Goal: Find specific page/section: Find specific page/section

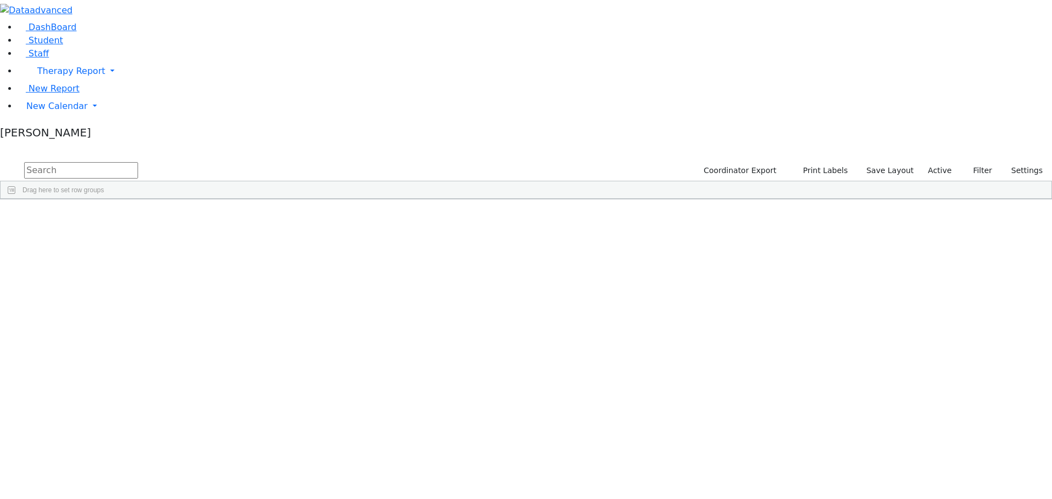
click at [140, 248] on div "[PERSON_NAME]" at bounding box center [105, 255] width 69 height 15
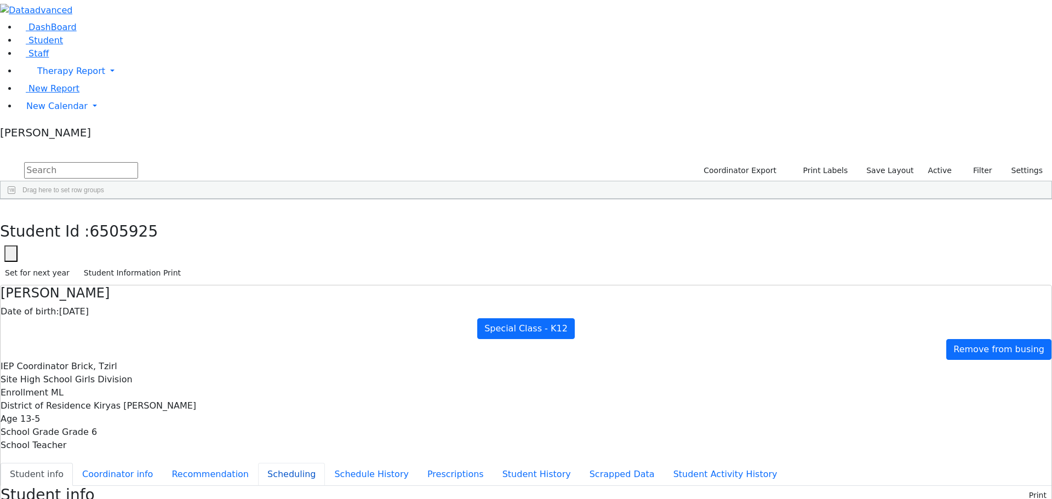
click at [258, 463] on button "Scheduling" at bounding box center [291, 474] width 67 height 23
click at [63, 45] on link "Student" at bounding box center [40, 40] width 45 height 10
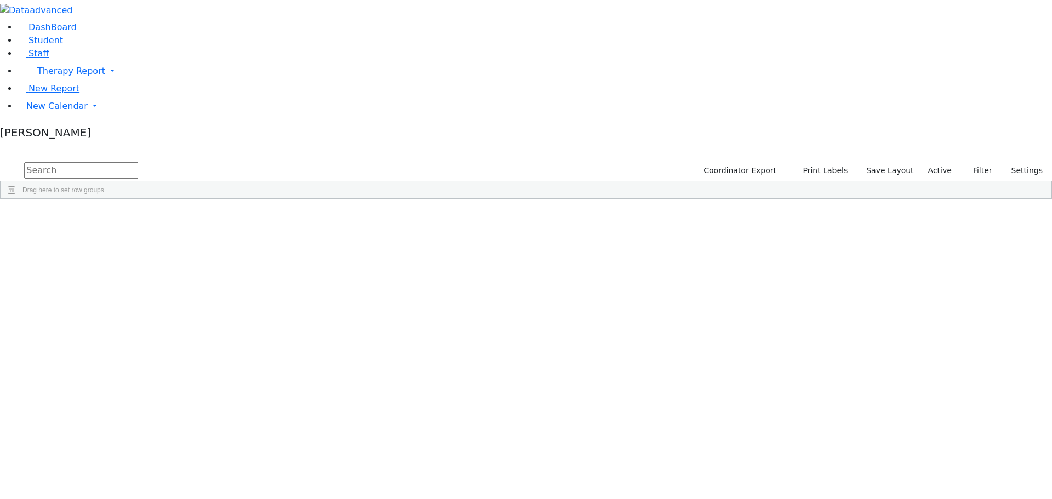
scroll to position [1644, 0]
click at [140, 338] on div "[PERSON_NAME]" at bounding box center [105, 345] width 69 height 15
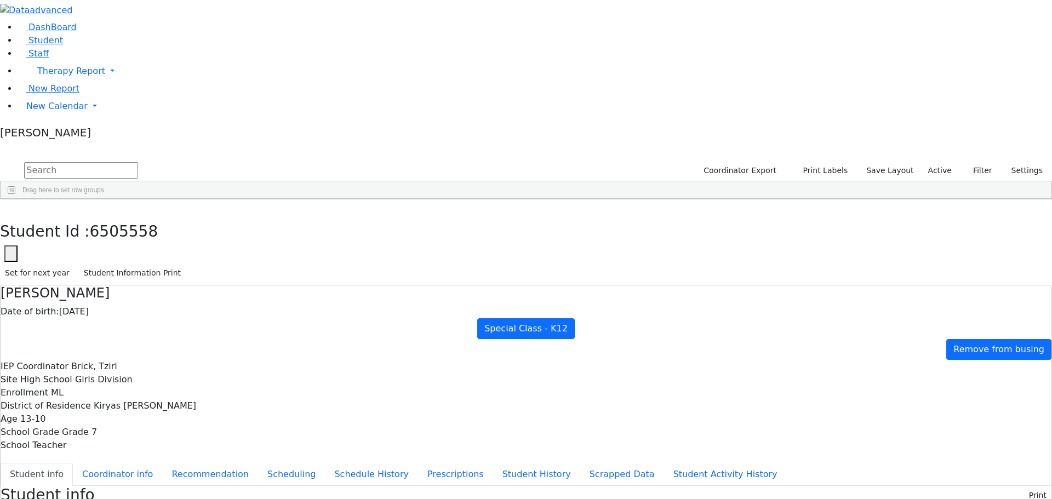
scroll to position [0, 0]
click at [264, 463] on button "Scheduling" at bounding box center [291, 474] width 67 height 23
